Goal: Information Seeking & Learning: Learn about a topic

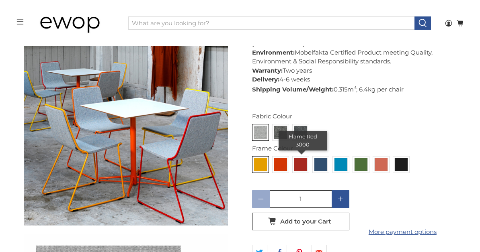
scroll to position [717, 0]
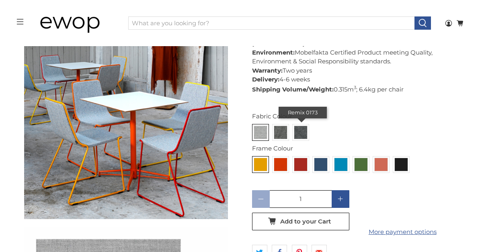
click at [303, 126] on img at bounding box center [300, 132] width 13 height 13
click at [0, 0] on input "radio" at bounding box center [0, 0] width 0 height 0
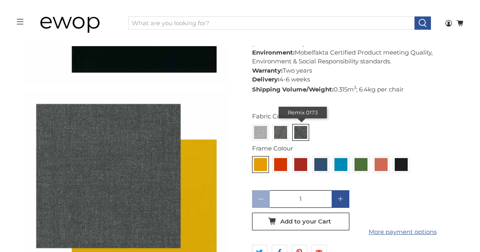
scroll to position [4289, 0]
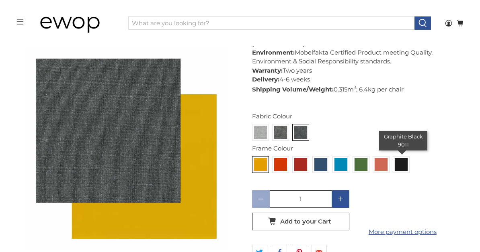
click at [397, 158] on img at bounding box center [401, 164] width 13 height 13
click at [0, 0] on input "radio" at bounding box center [0, 0] width 0 height 0
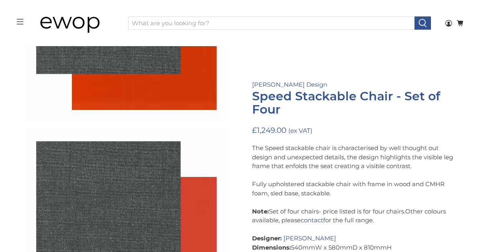
scroll to position [4628, 0]
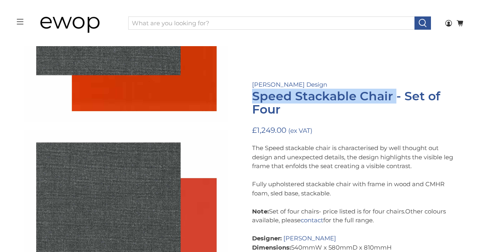
drag, startPoint x: 252, startPoint y: 98, endPoint x: 396, endPoint y: 93, distance: 144.0
click at [396, 93] on h1 "Speed Stackable Chair - Set of Four" at bounding box center [354, 103] width 204 height 27
copy h1 "Speed Stackable Chair"
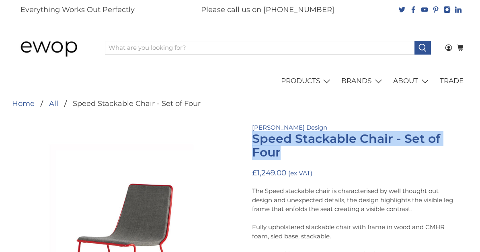
drag, startPoint x: 253, startPoint y: 137, endPoint x: 290, endPoint y: 156, distance: 41.7
click at [290, 156] on h1 "Speed Stackable Chair - Set of Four" at bounding box center [354, 145] width 204 height 27
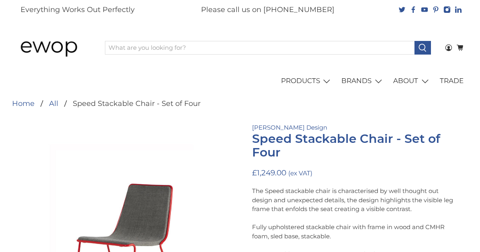
click at [415, 126] on p "[PERSON_NAME] Design" at bounding box center [354, 127] width 204 height 9
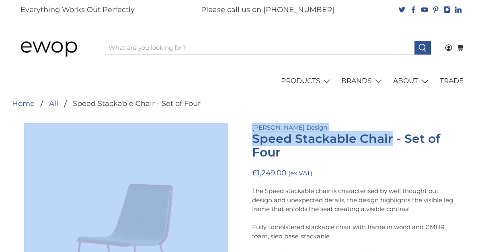
drag, startPoint x: 393, startPoint y: 139, endPoint x: 238, endPoint y: 135, distance: 154.4
copy div "[PERSON_NAME] Design Speed Stackable Chair"
